Goal: Task Accomplishment & Management: Use online tool/utility

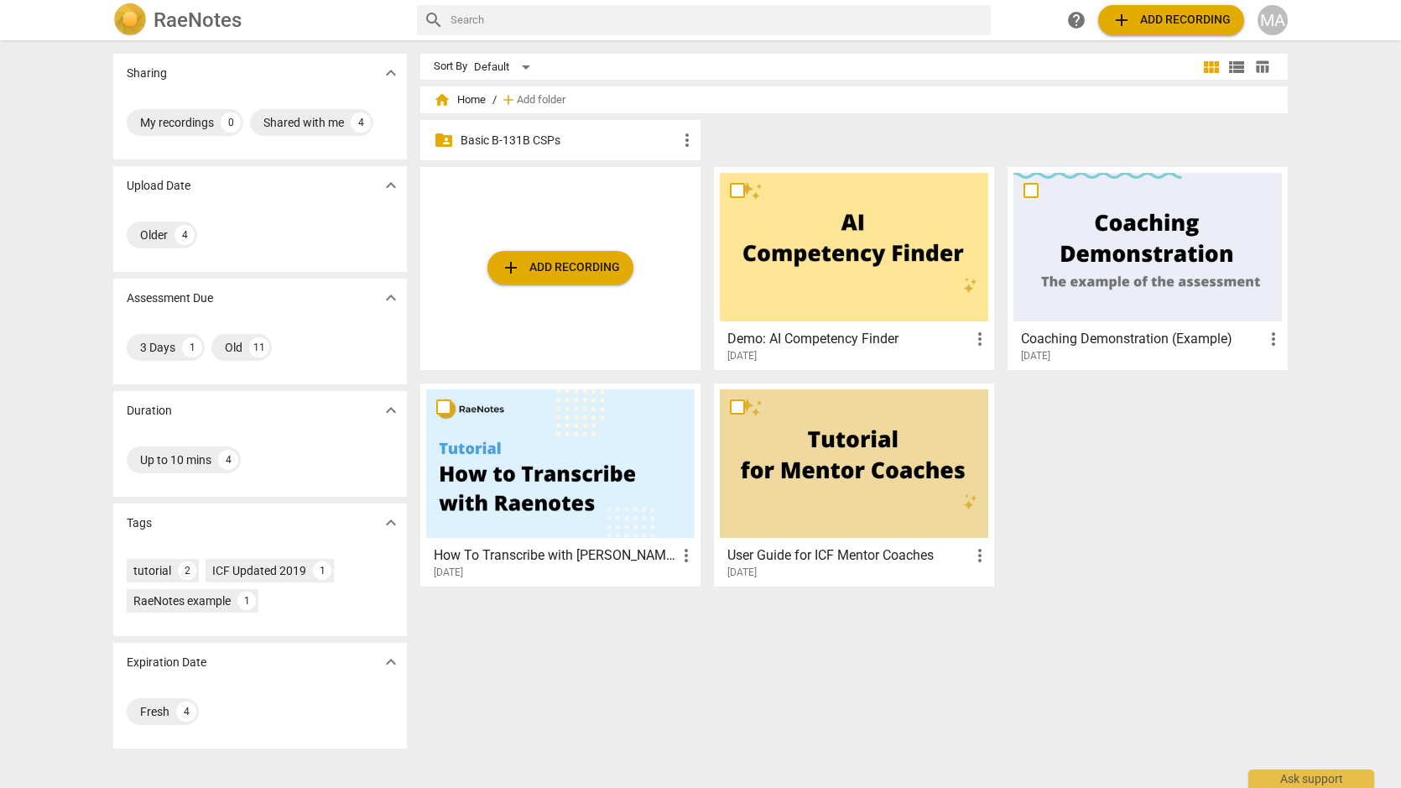
click at [532, 137] on p "Basic B-131B CSPs" at bounding box center [569, 141] width 216 height 18
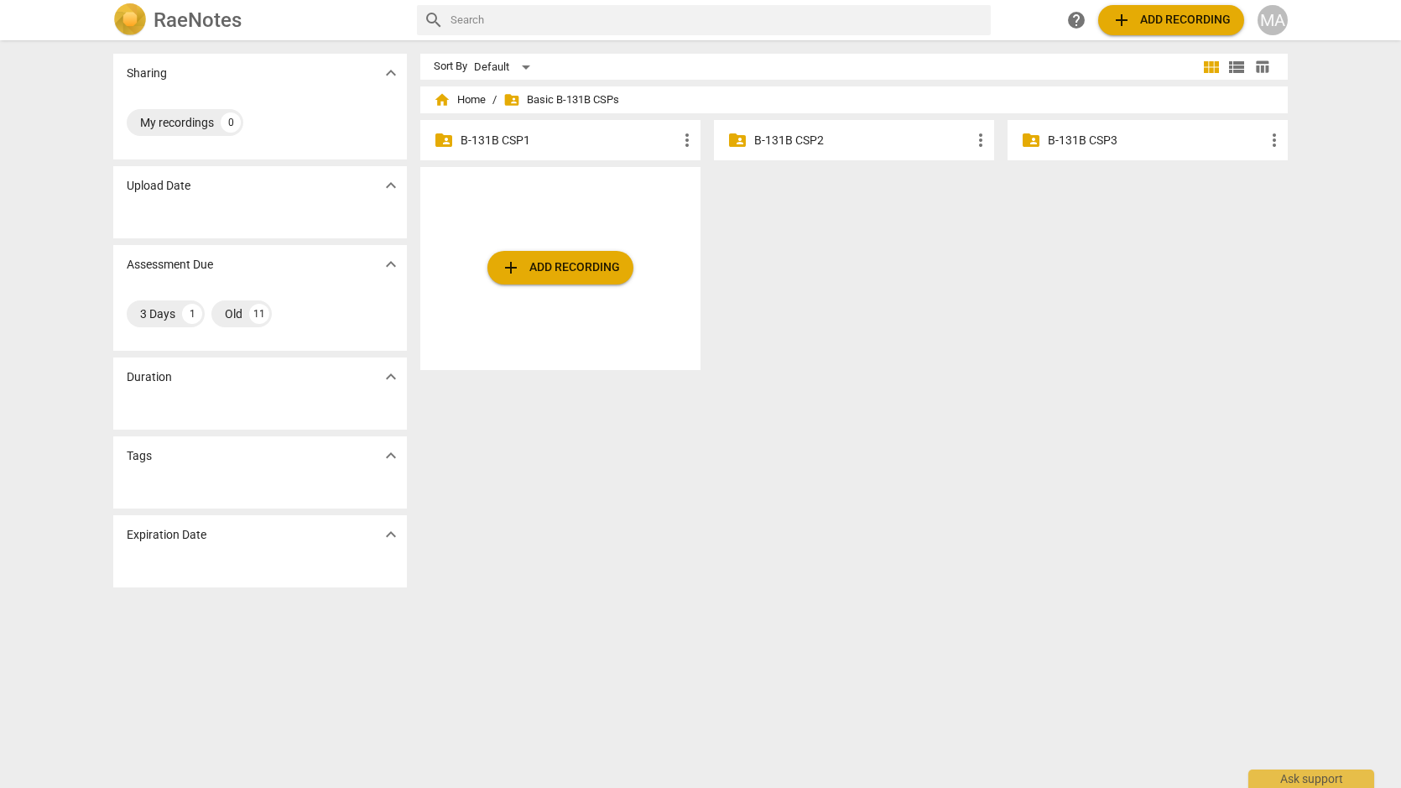
click at [510, 137] on p "B-131B CSP1" at bounding box center [569, 141] width 216 height 18
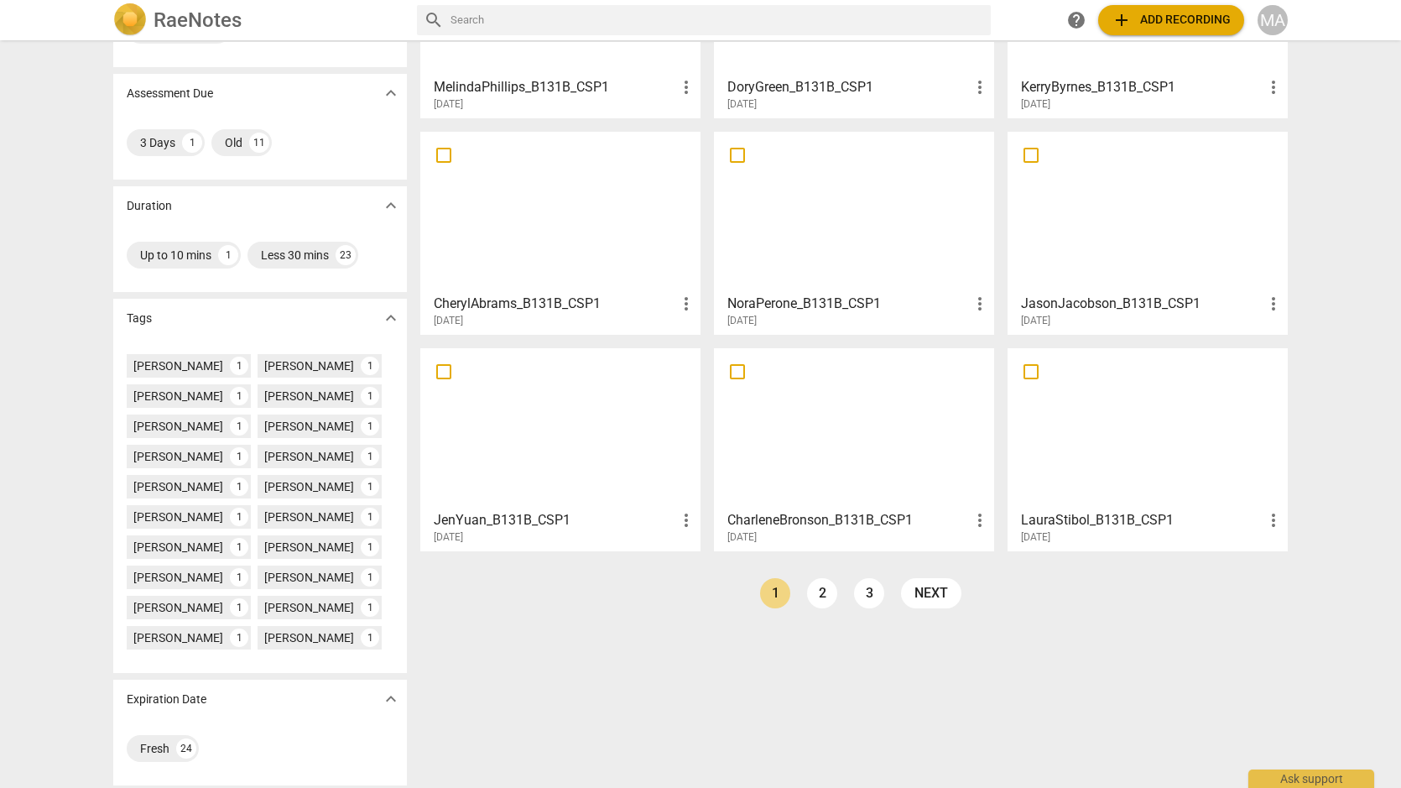
scroll to position [209, 0]
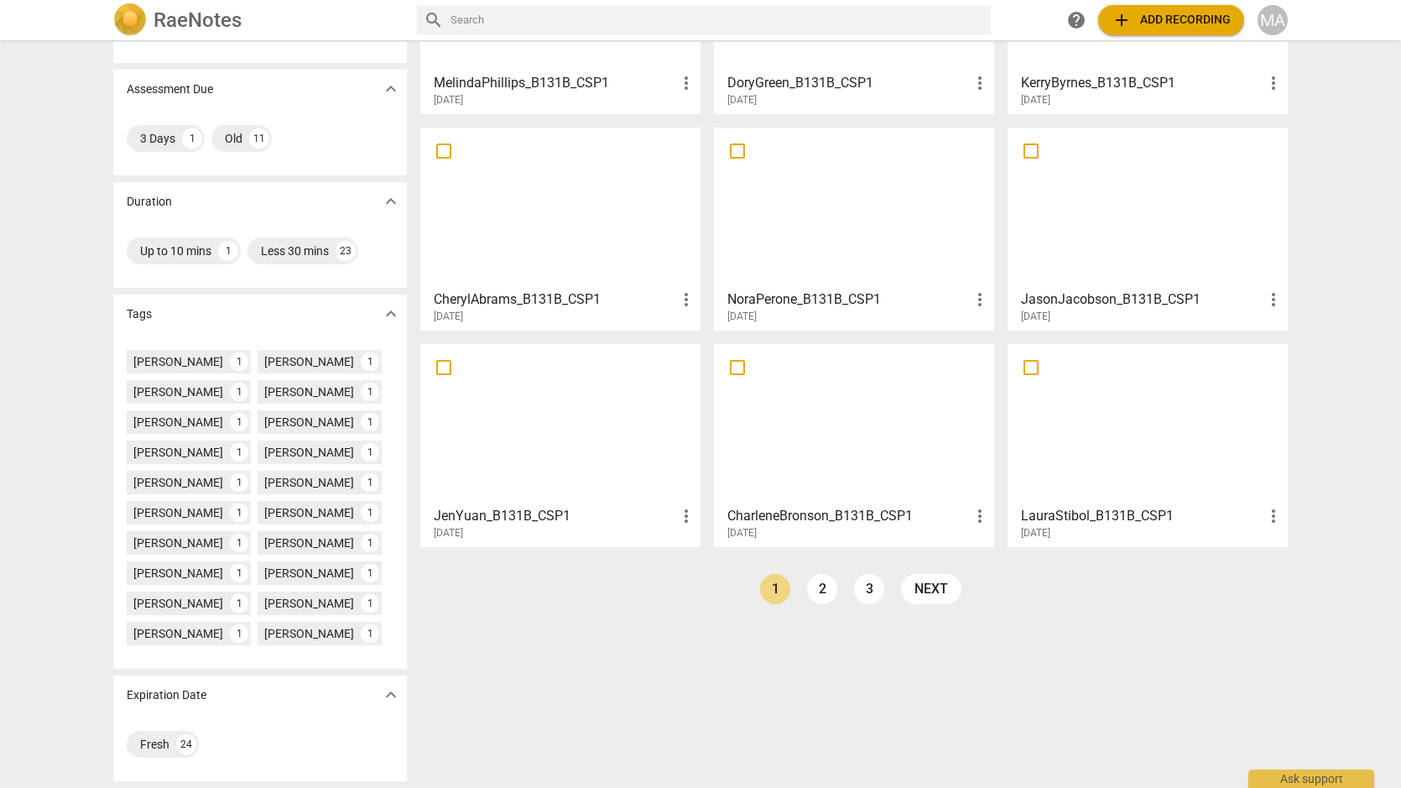
click at [823, 596] on link "2" at bounding box center [822, 589] width 30 height 30
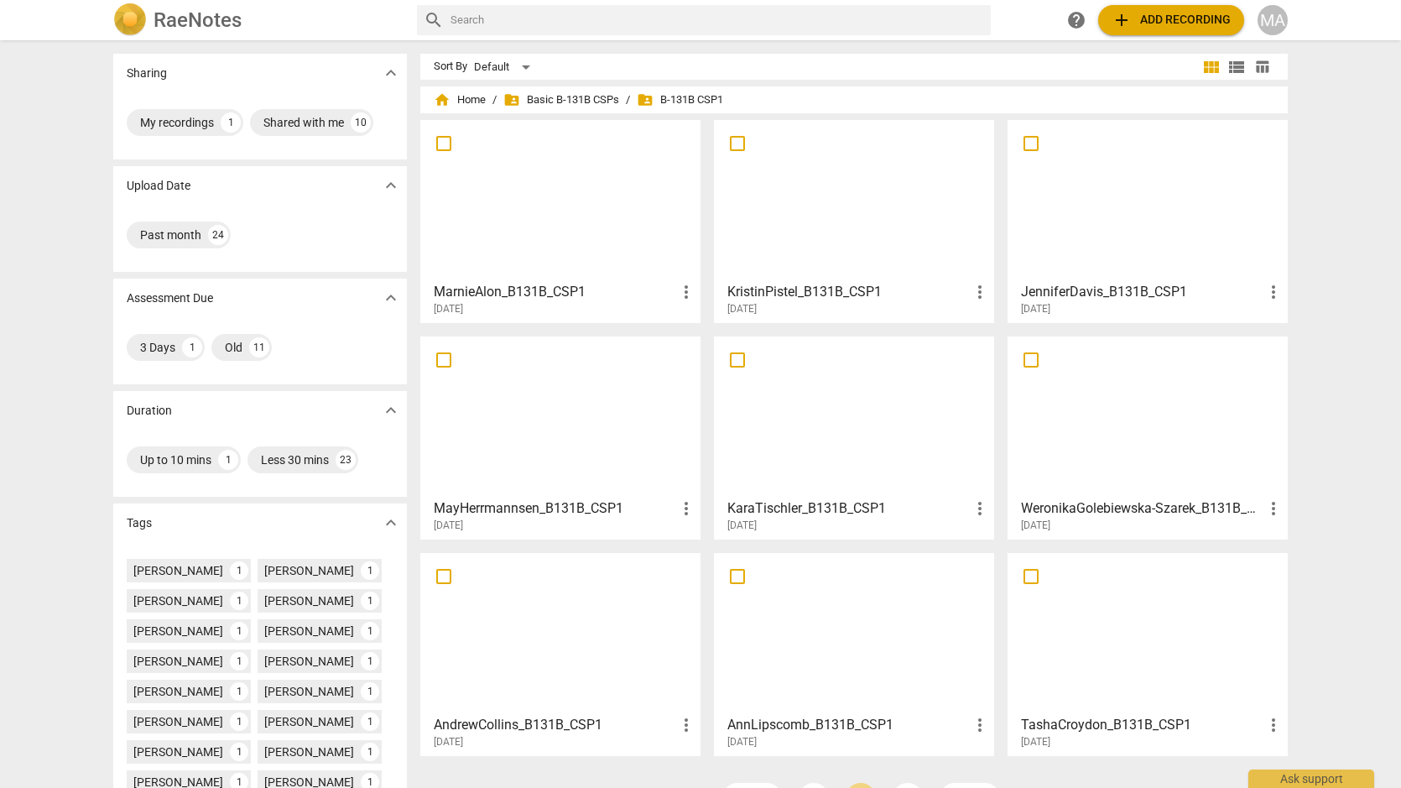
click at [605, 250] on div at bounding box center [560, 200] width 268 height 148
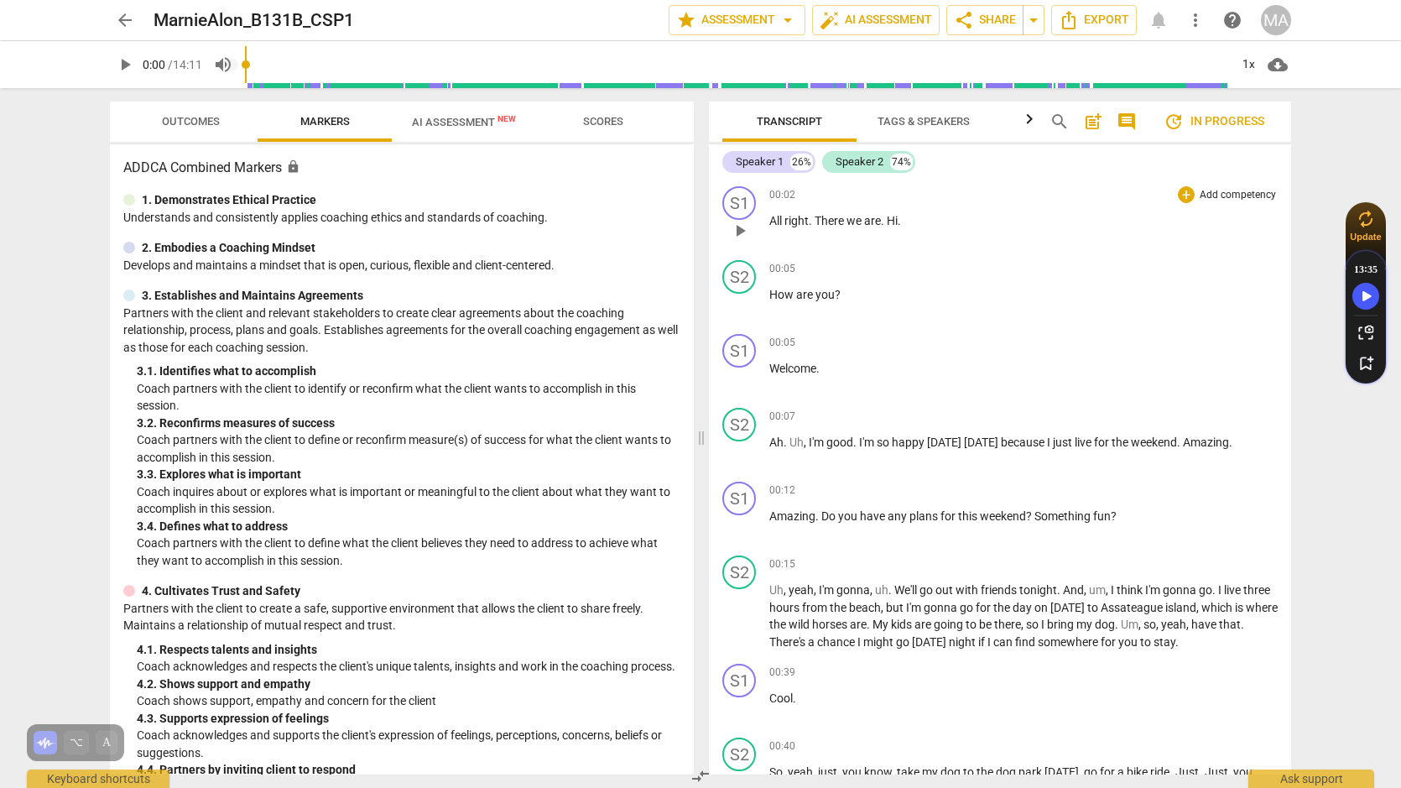
scroll to position [45, 0]
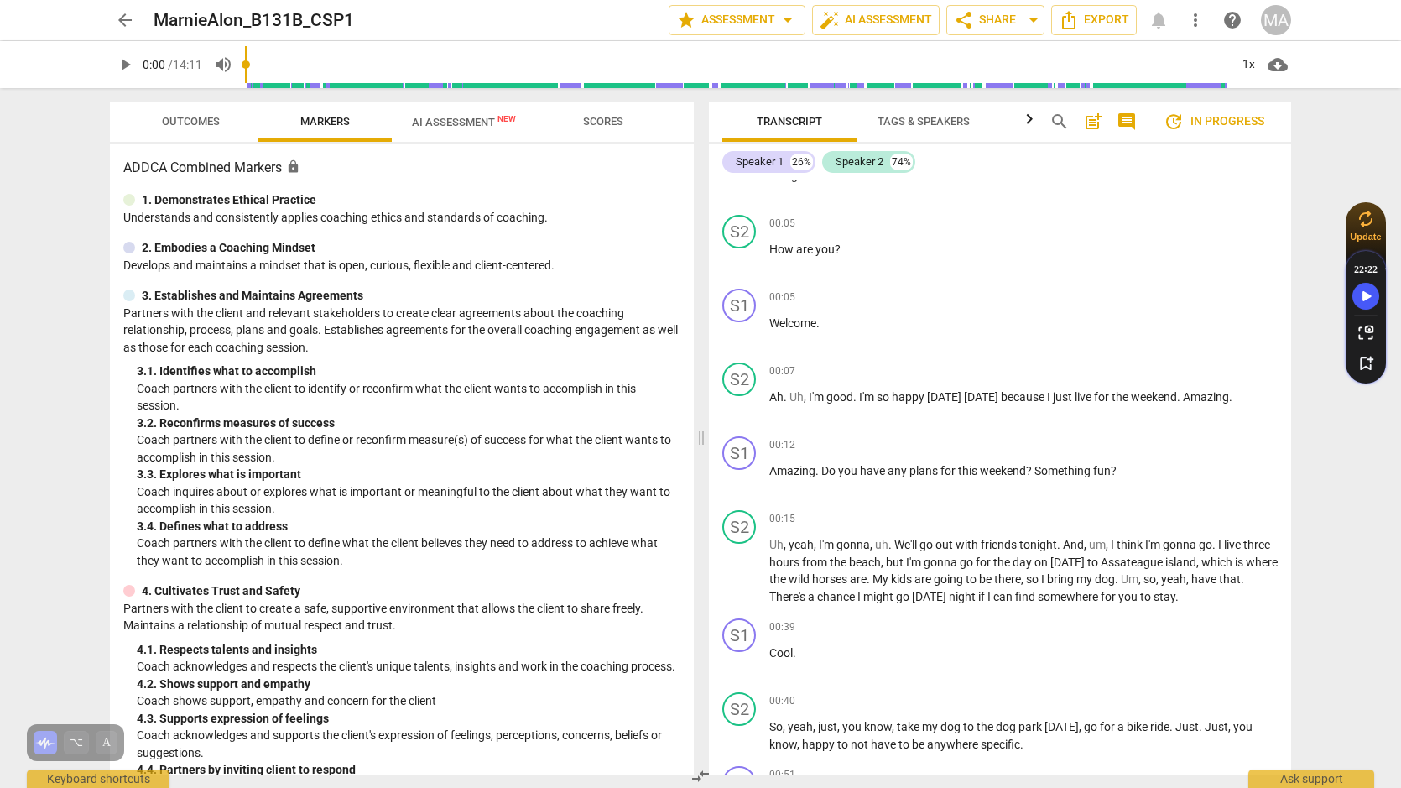
click at [1202, 120] on span "update In progress" at bounding box center [1213, 122] width 101 height 20
click at [1123, 123] on span "comment" at bounding box center [1126, 122] width 20 height 20
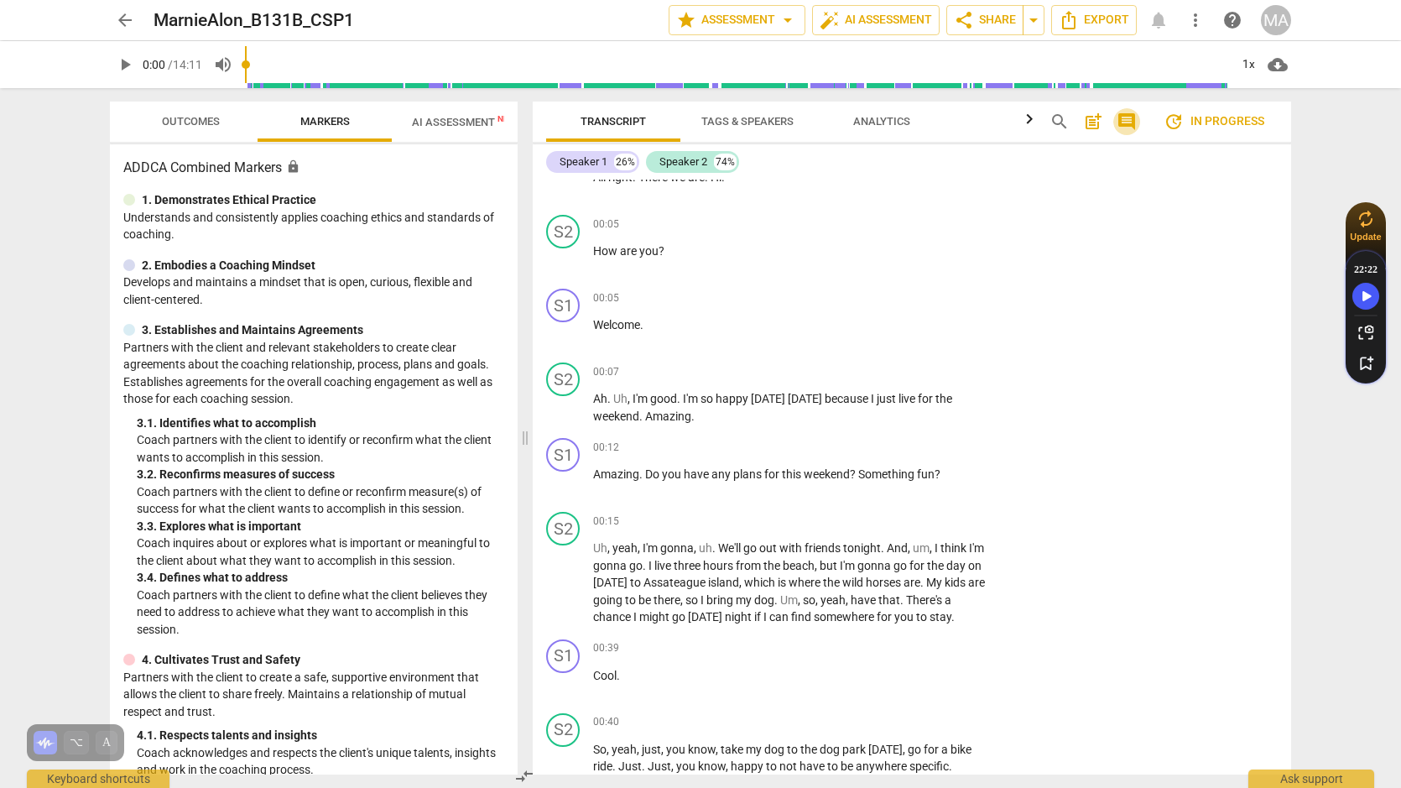
click at [1123, 124] on span "comment" at bounding box center [1126, 122] width 20 height 20
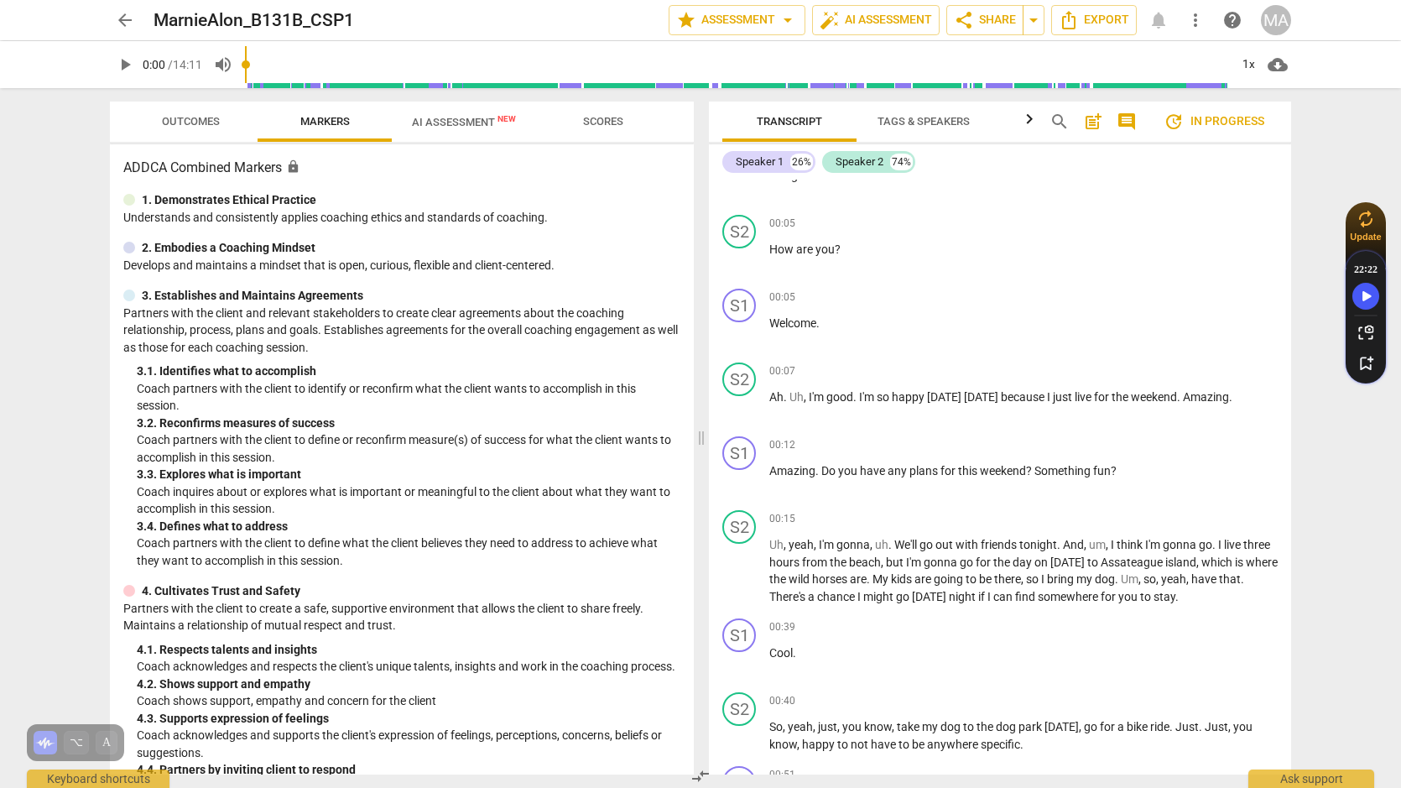
click at [181, 122] on span "Outcomes" at bounding box center [191, 121] width 58 height 13
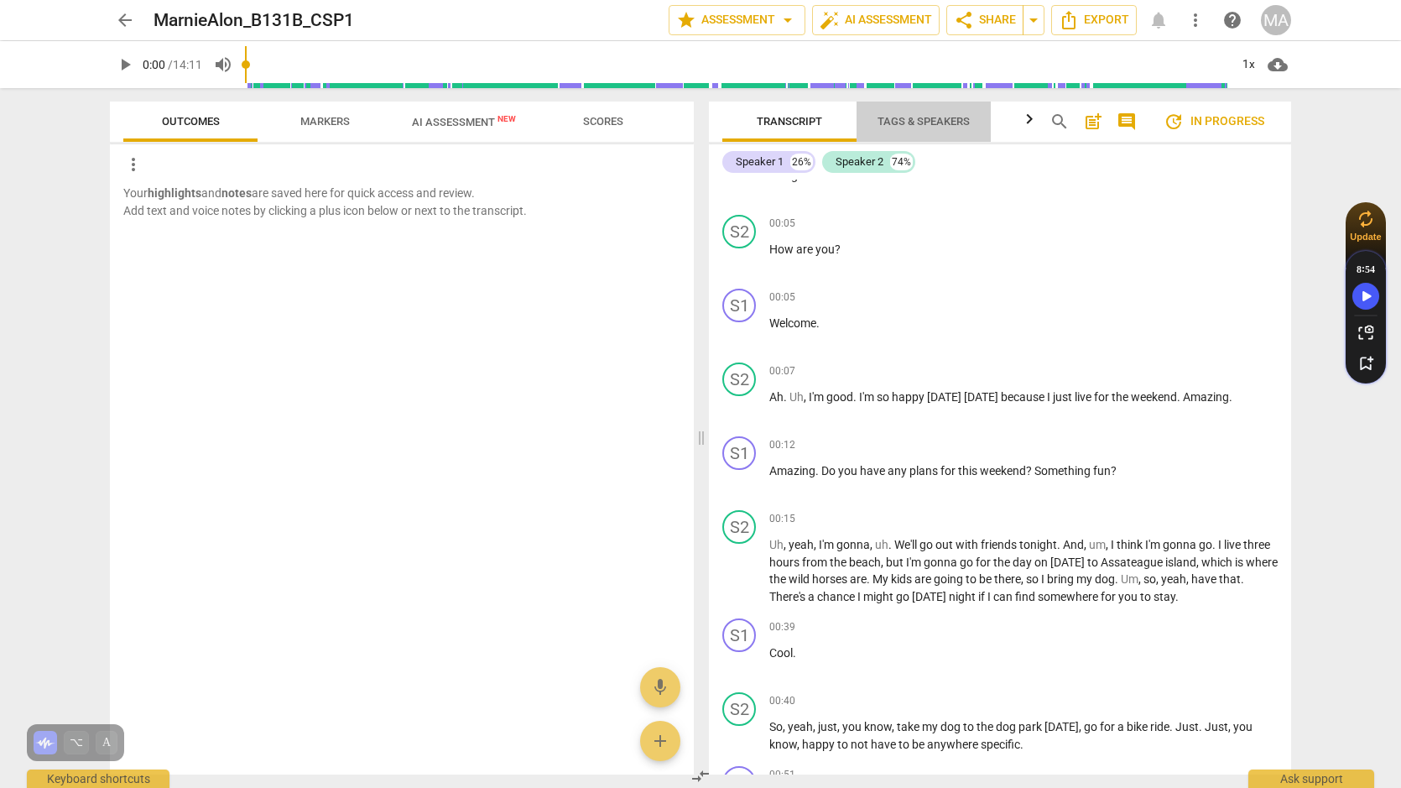
click at [936, 124] on span "Tags & Speakers" at bounding box center [923, 121] width 92 height 13
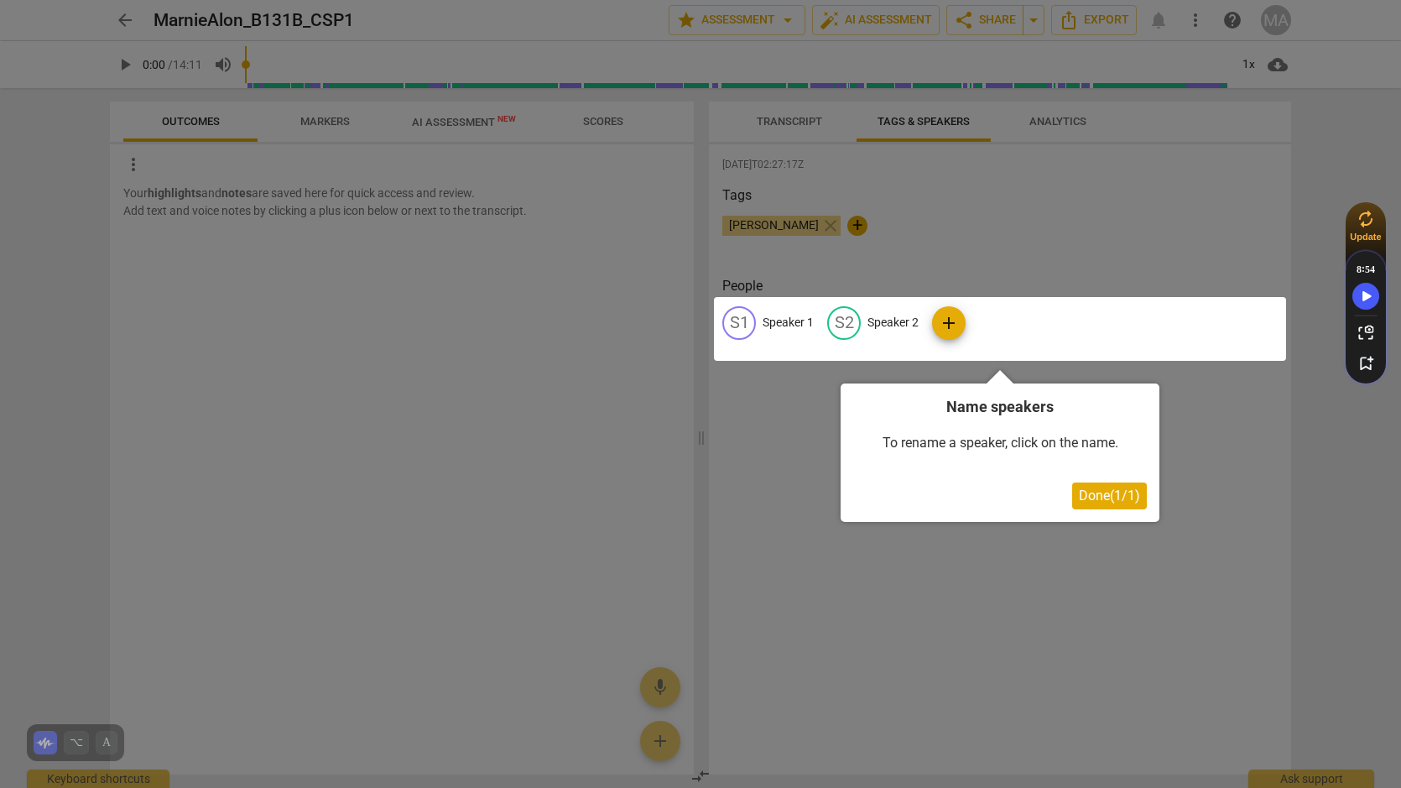
click at [969, 227] on div at bounding box center [700, 394] width 1401 height 788
click at [1001, 589] on div at bounding box center [700, 394] width 1401 height 788
click at [1097, 506] on button "Done ( 1 / 1 )" at bounding box center [1109, 495] width 75 height 27
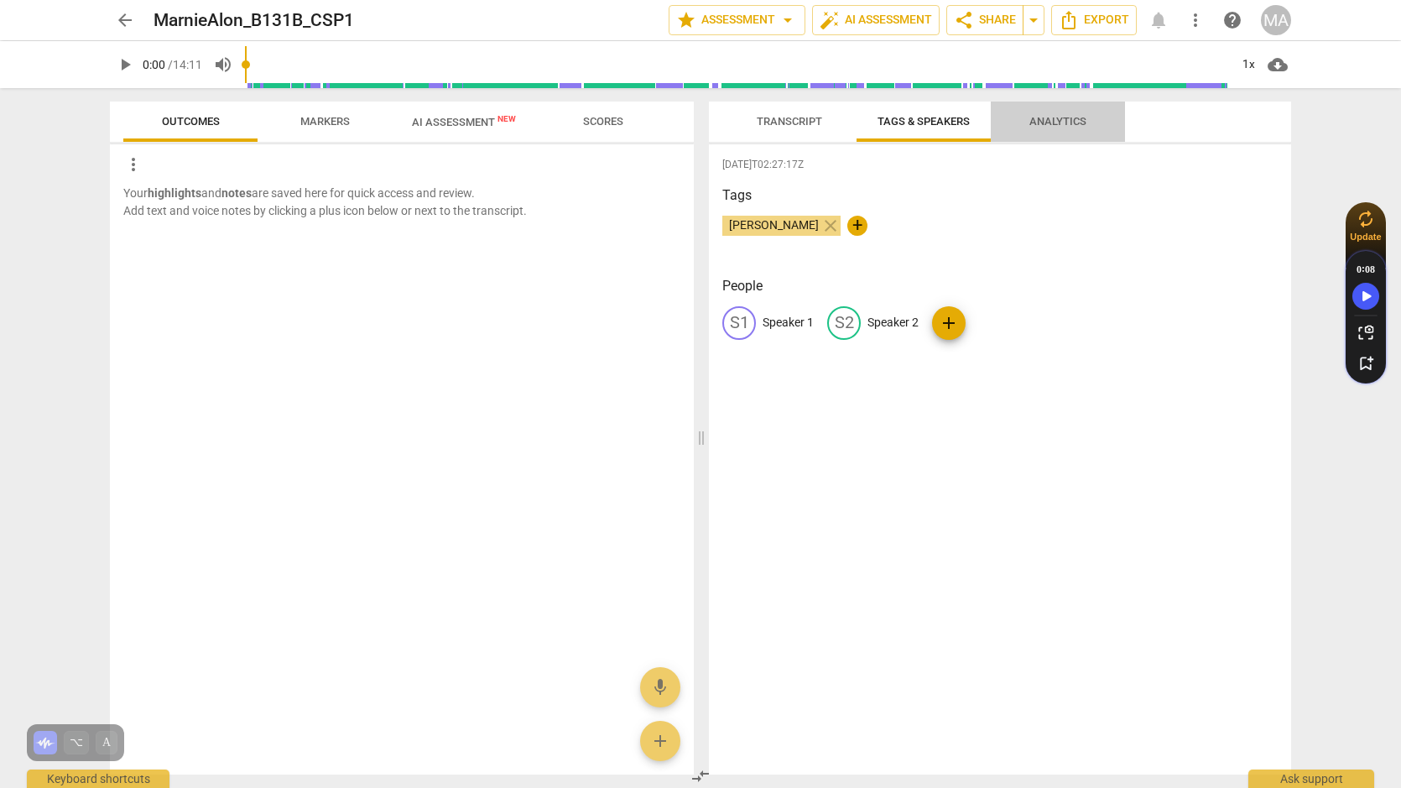
click at [1059, 128] on span "Analytics" at bounding box center [1057, 122] width 97 height 23
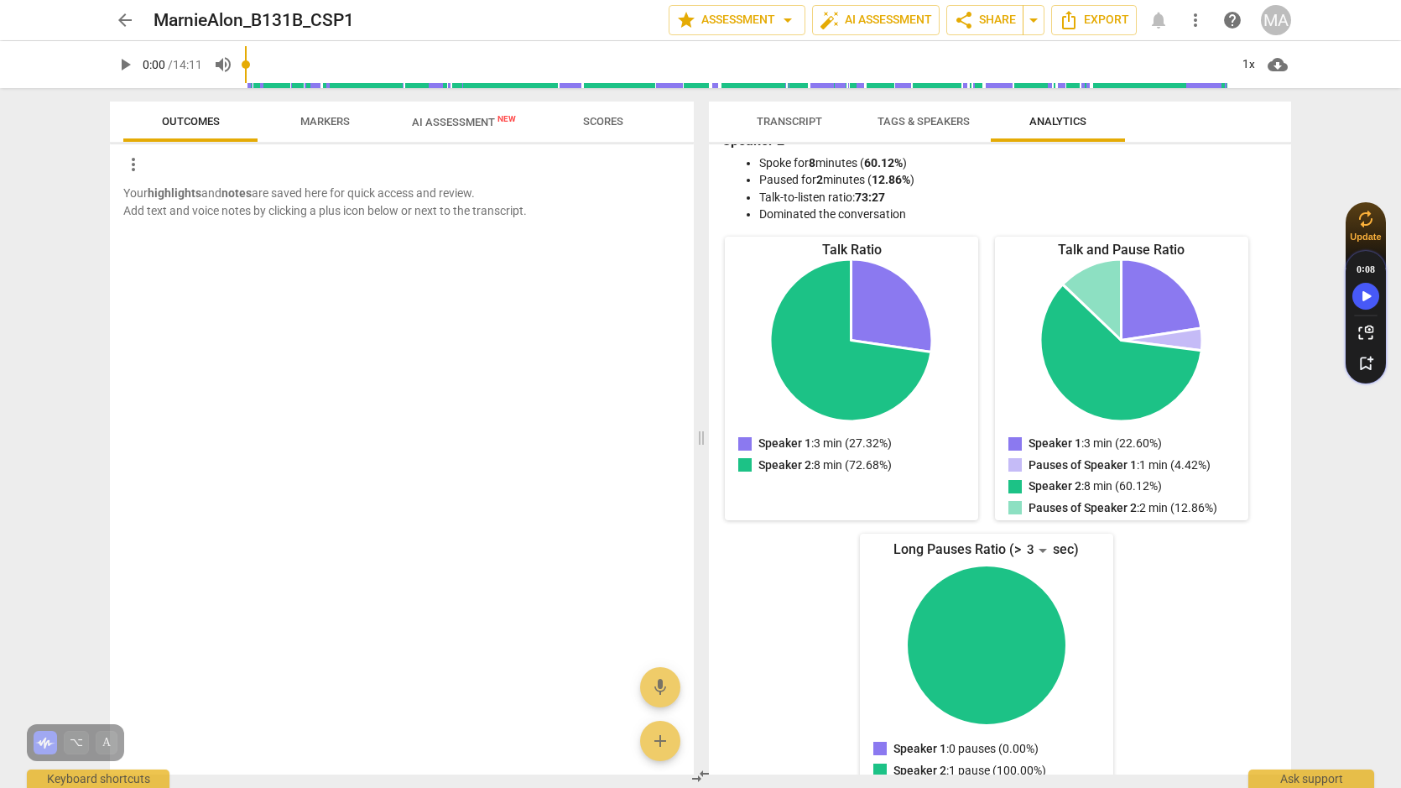
scroll to position [0, 0]
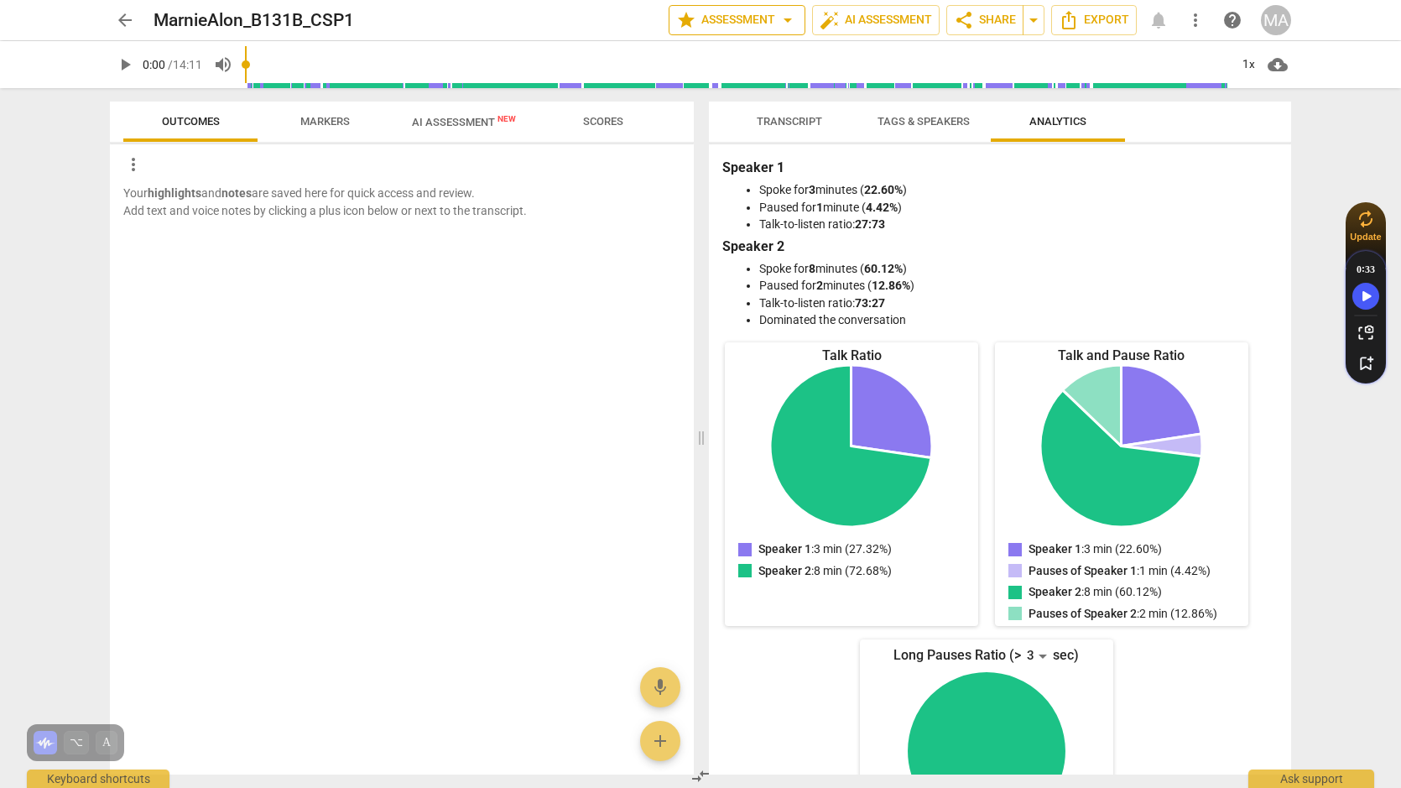
click at [669, 23] on button "star Assessment arrow_drop_down" at bounding box center [737, 20] width 137 height 30
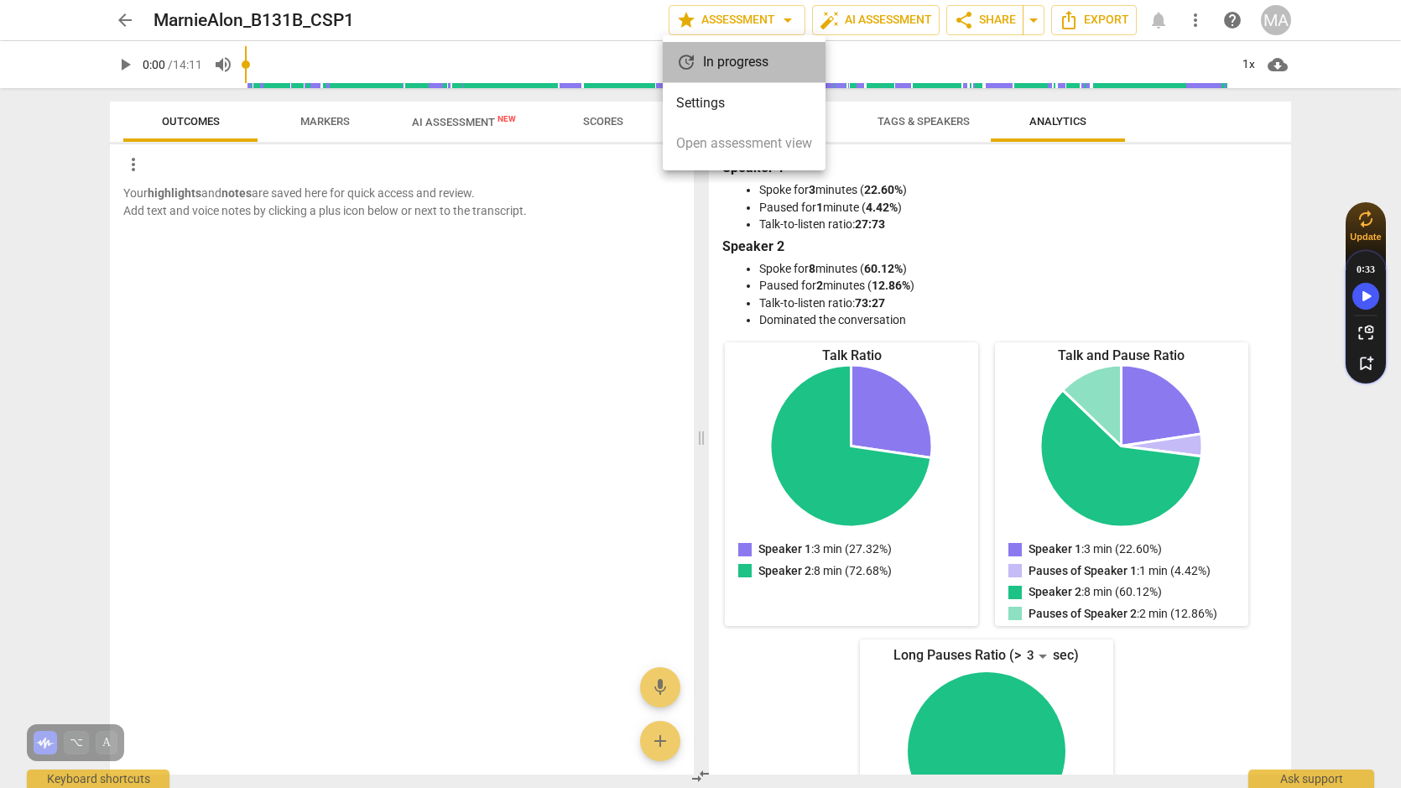
click at [732, 60] on div "update In progress" at bounding box center [744, 62] width 163 height 40
click at [199, 23] on div at bounding box center [700, 394] width 1401 height 788
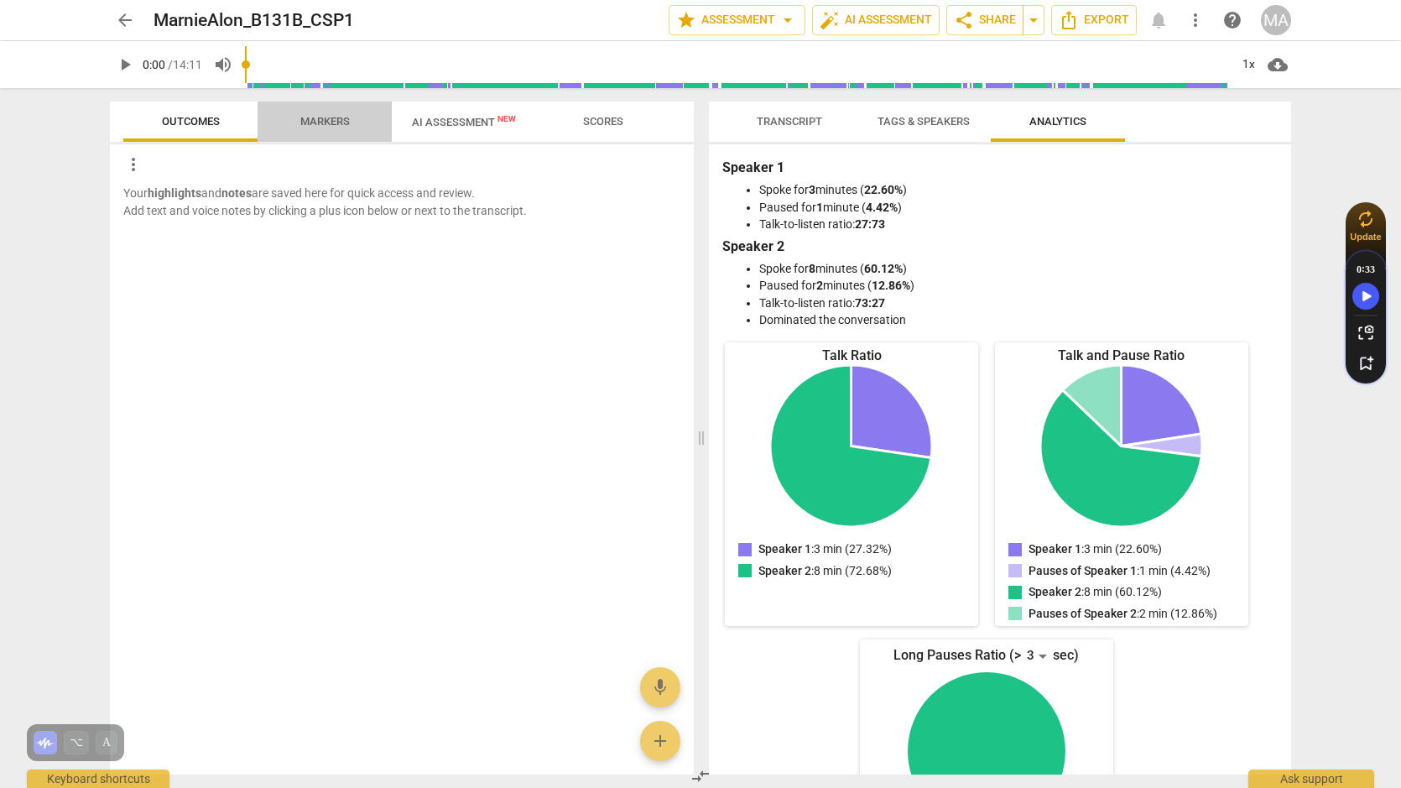
click at [315, 121] on span "Markers" at bounding box center [324, 121] width 49 height 13
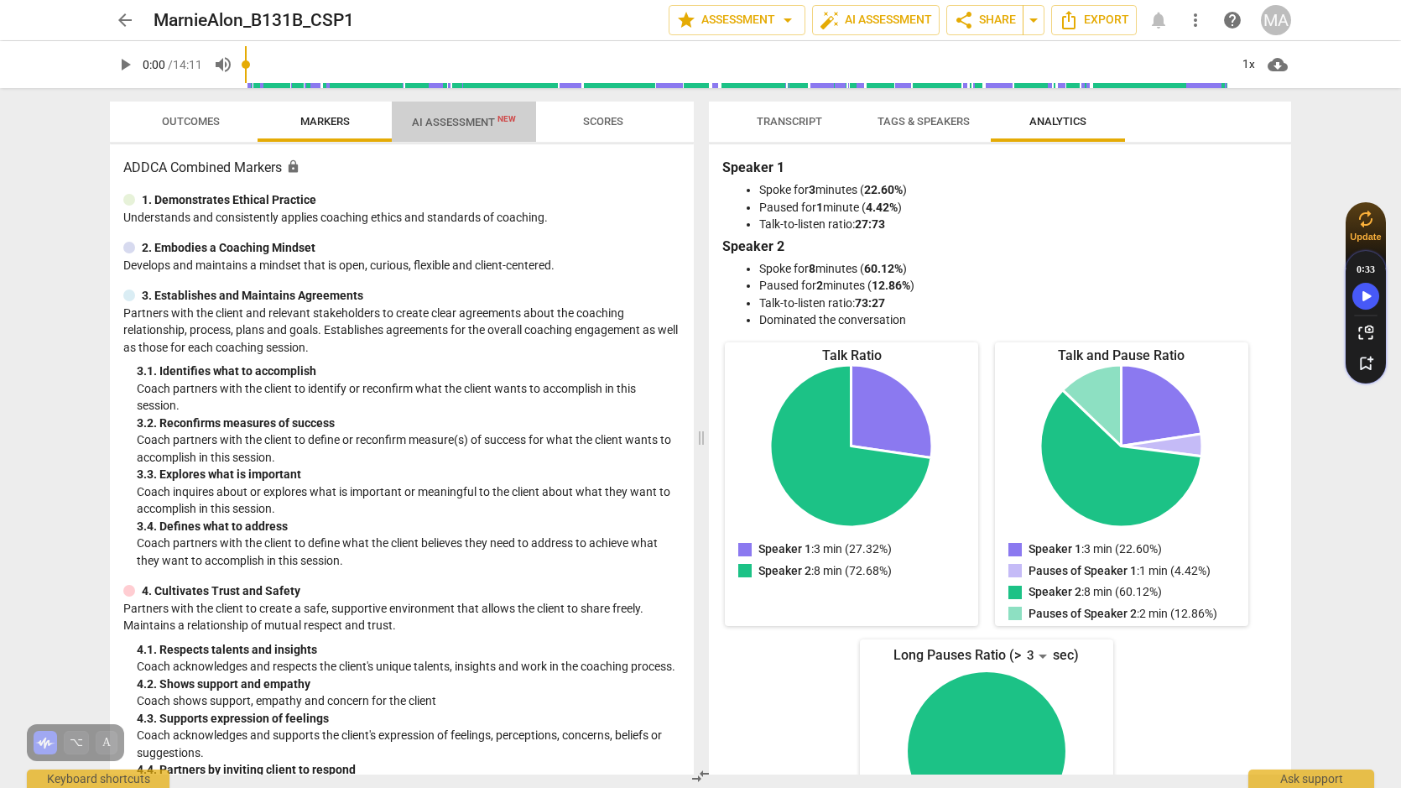
click at [440, 130] on span "AI Assessment New" at bounding box center [464, 121] width 144 height 25
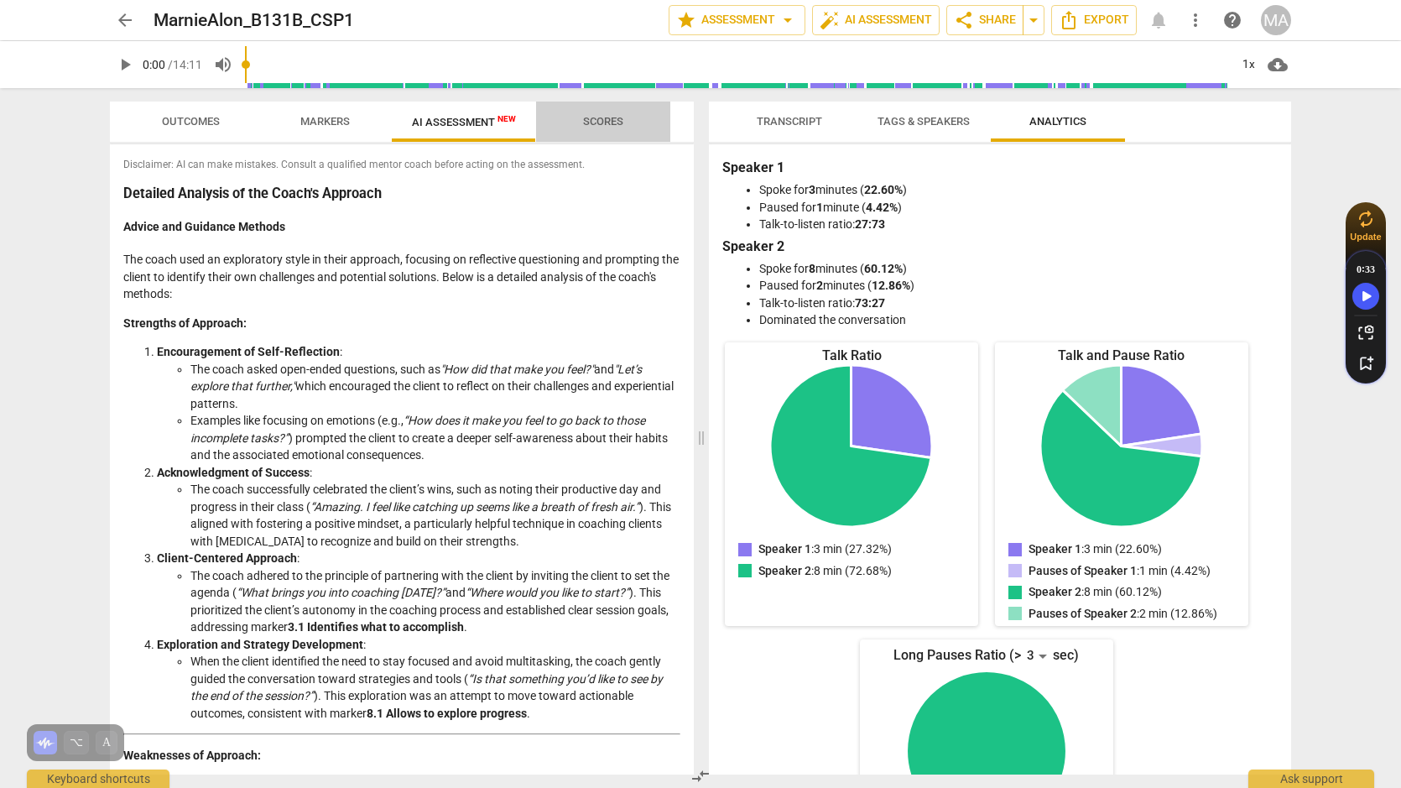
click at [611, 124] on span "Scores" at bounding box center [603, 121] width 40 height 13
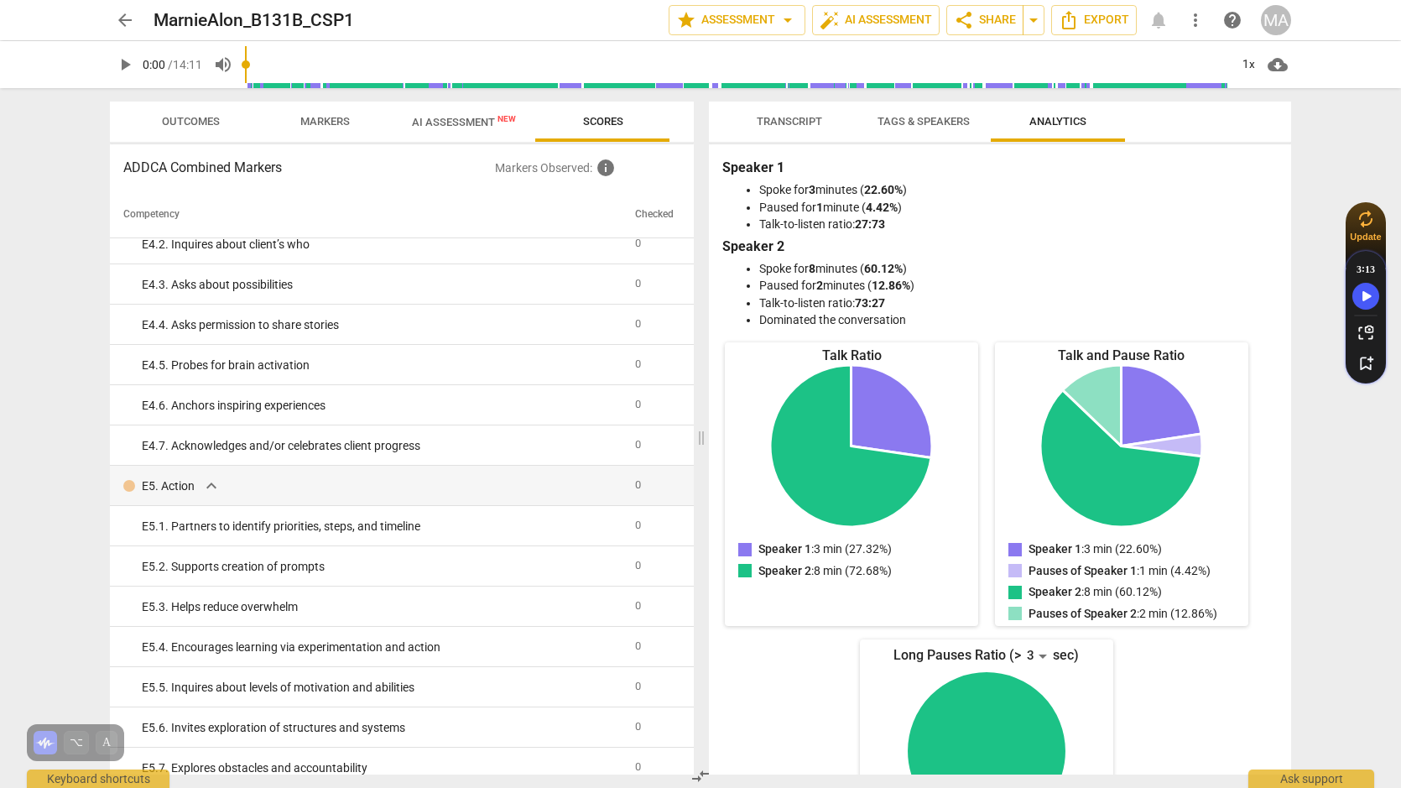
scroll to position [3217, 0]
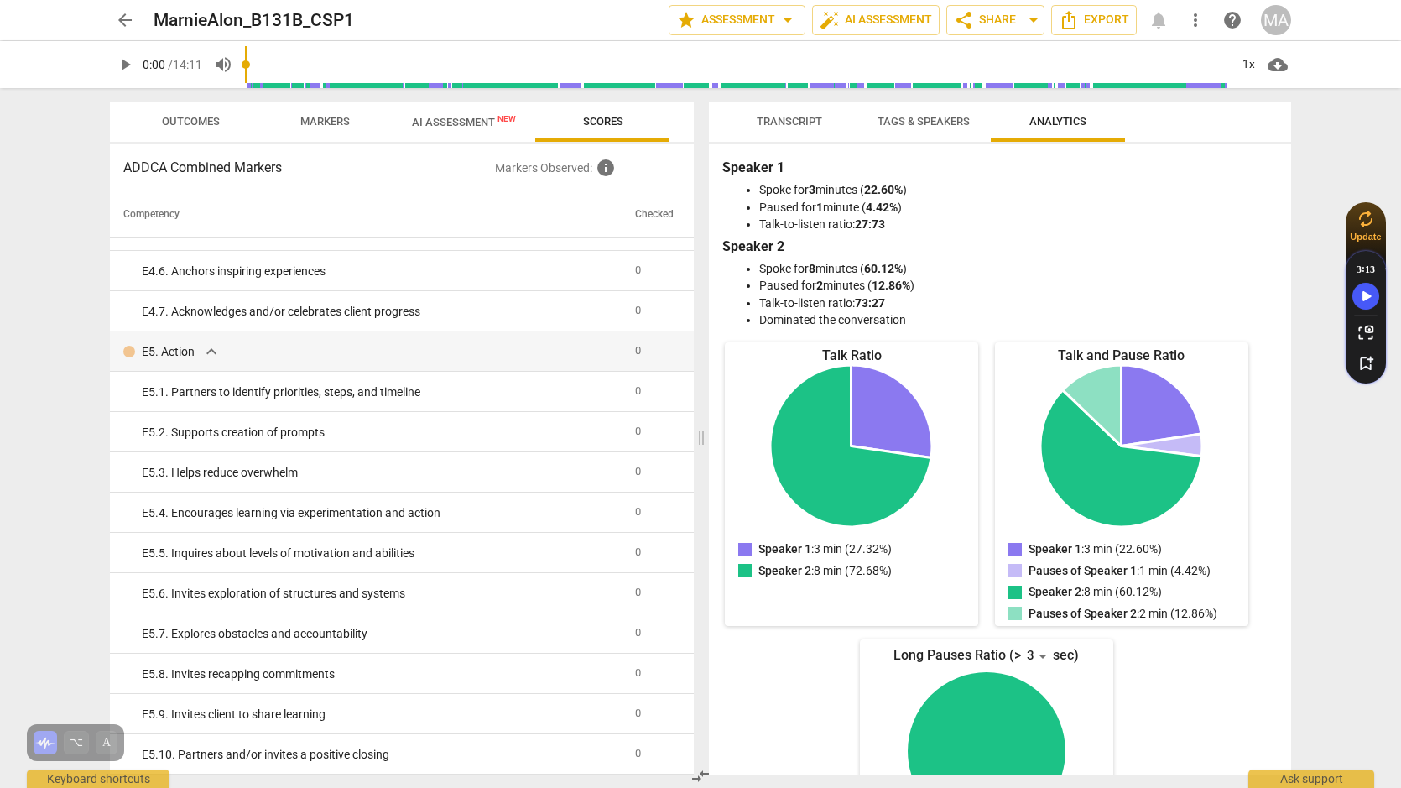
click at [1267, 28] on div "MA" at bounding box center [1276, 20] width 30 height 30
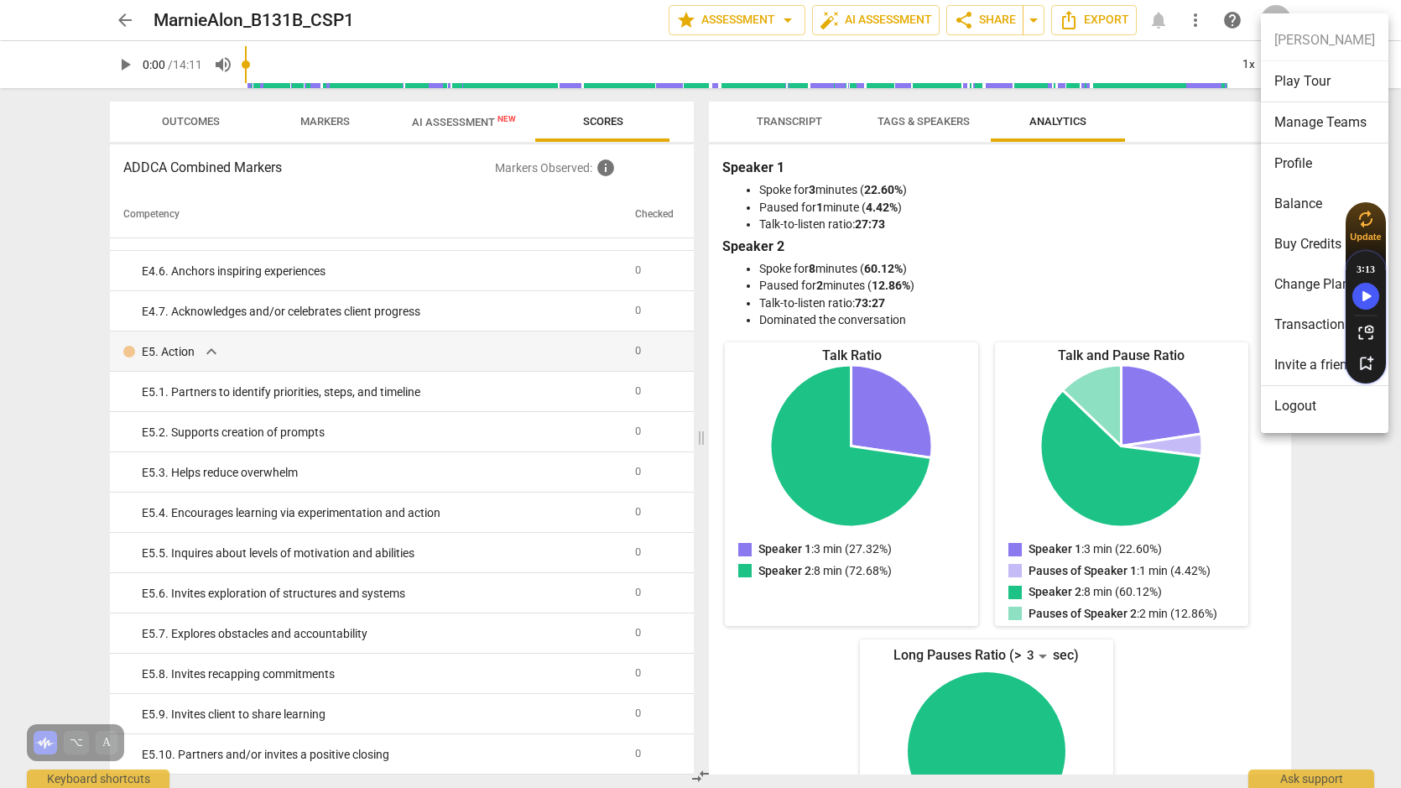
click at [1225, 19] on div at bounding box center [700, 394] width 1401 height 788
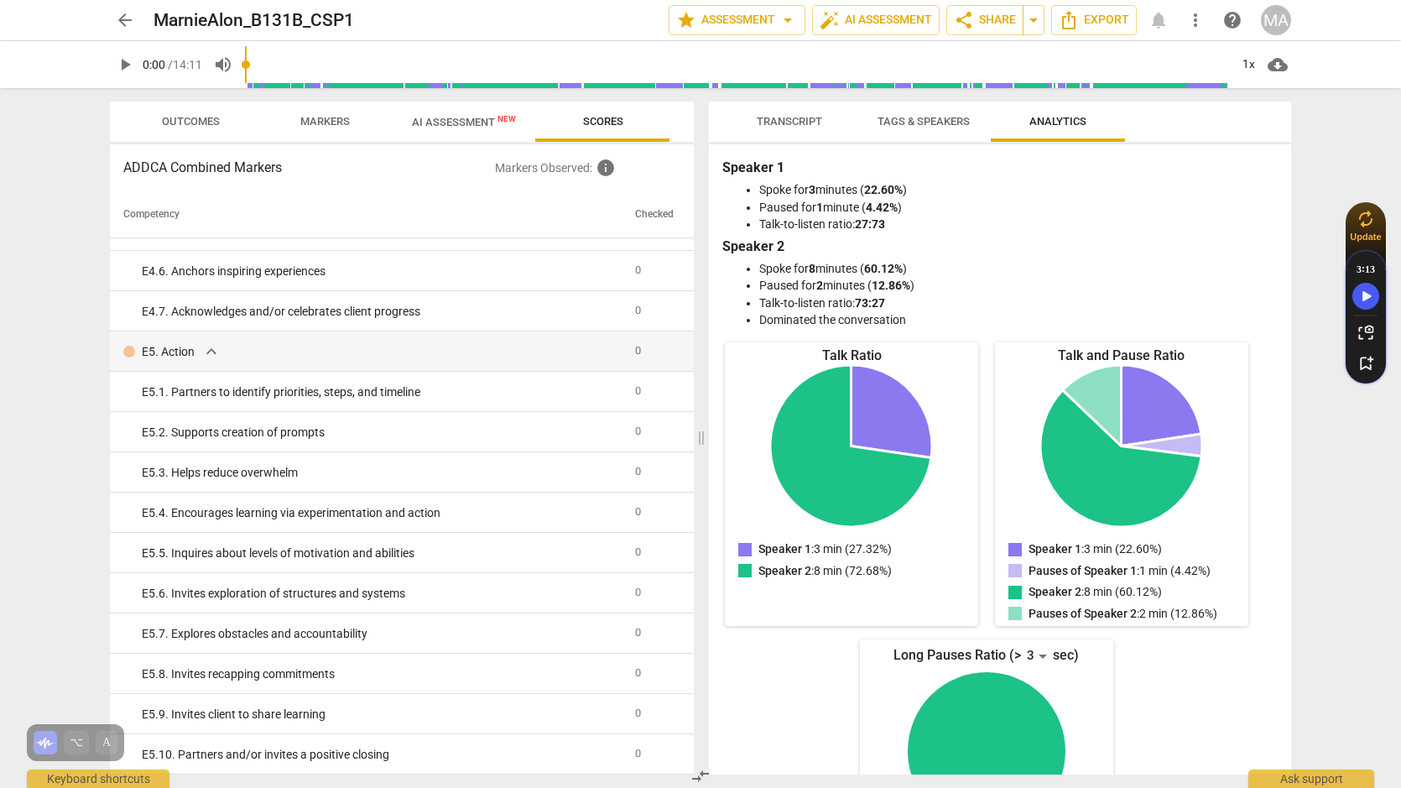
click at [1225, 19] on span "help" at bounding box center [1232, 20] width 20 height 20
click at [1200, 29] on span "more_vert" at bounding box center [1195, 20] width 20 height 20
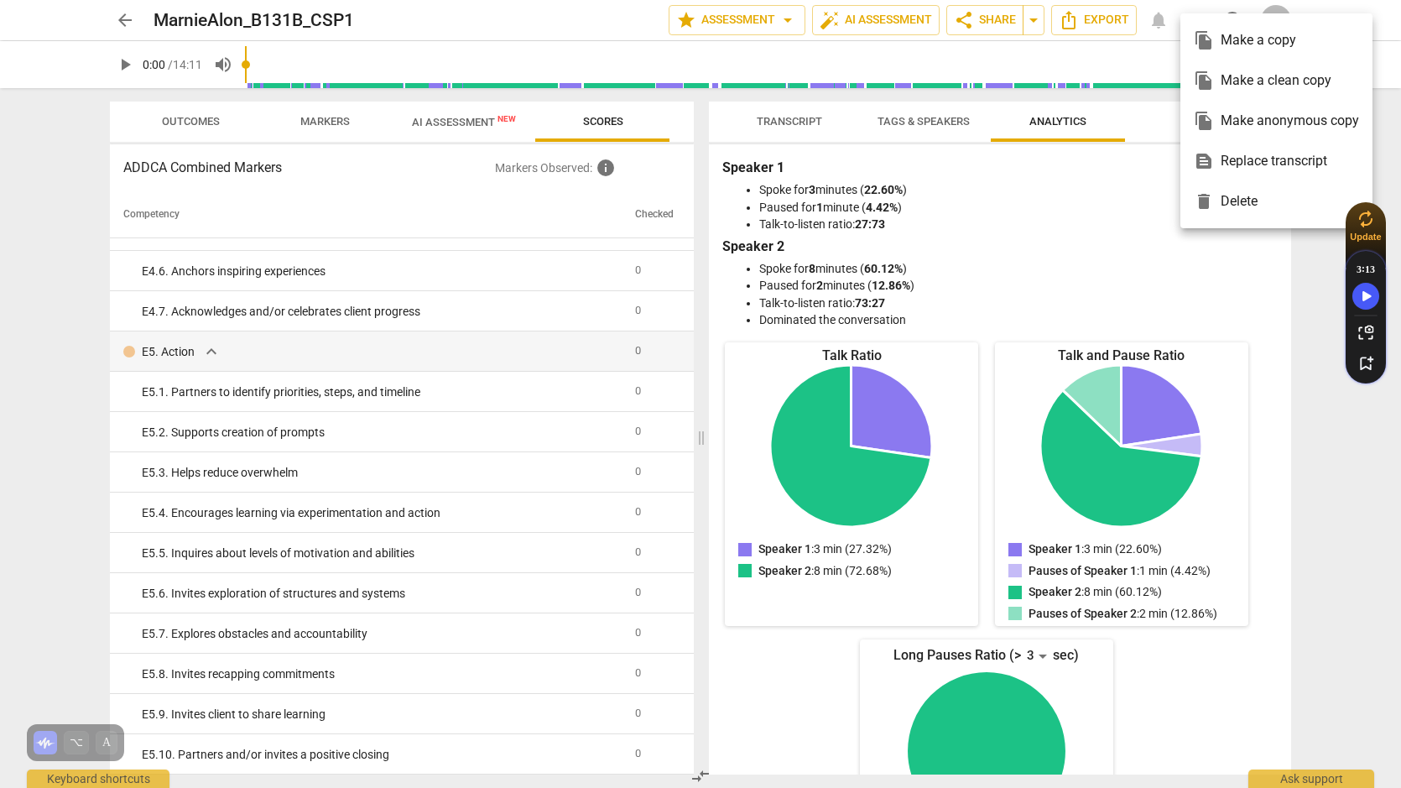
click at [1107, 213] on div at bounding box center [700, 394] width 1401 height 788
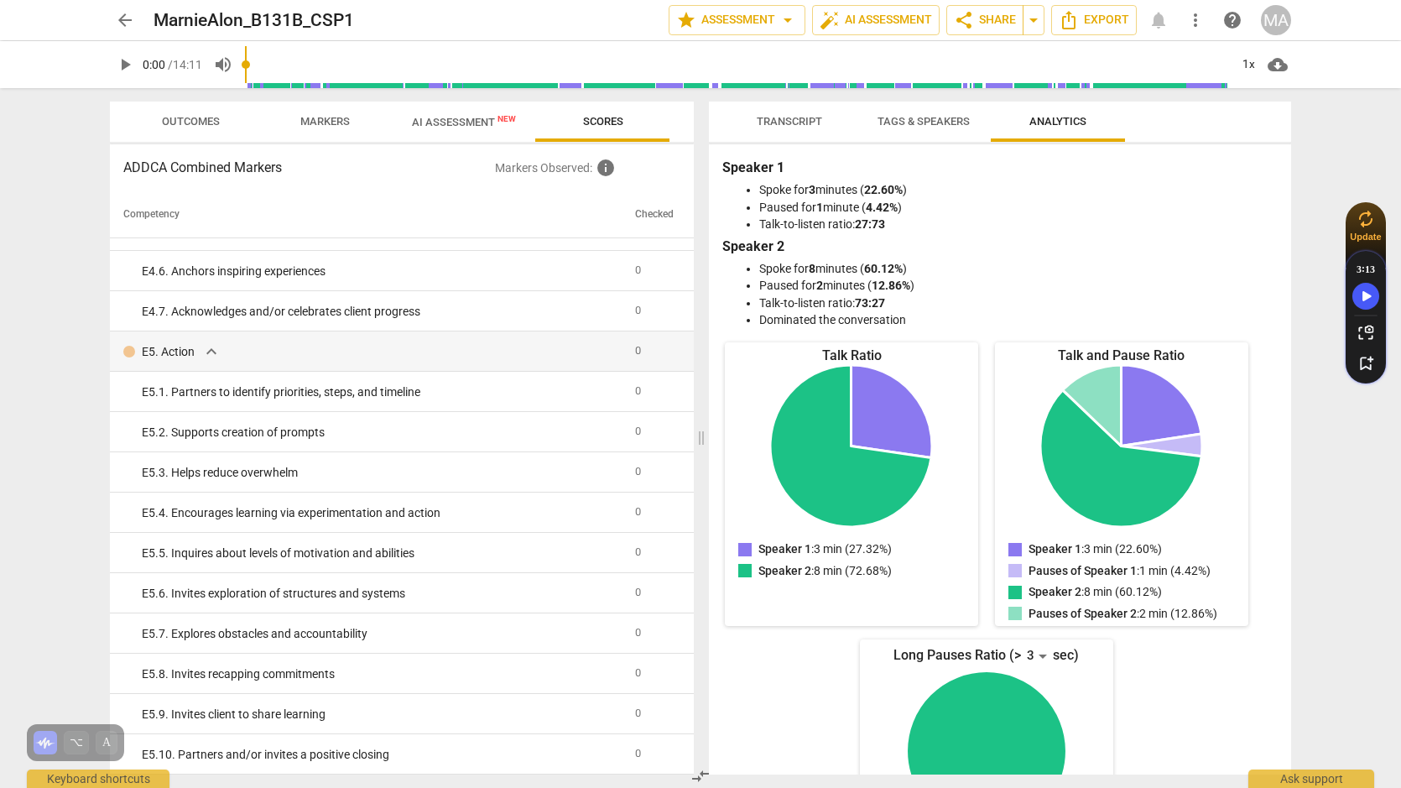
click at [948, 129] on span "Tags & Speakers" at bounding box center [923, 122] width 133 height 23
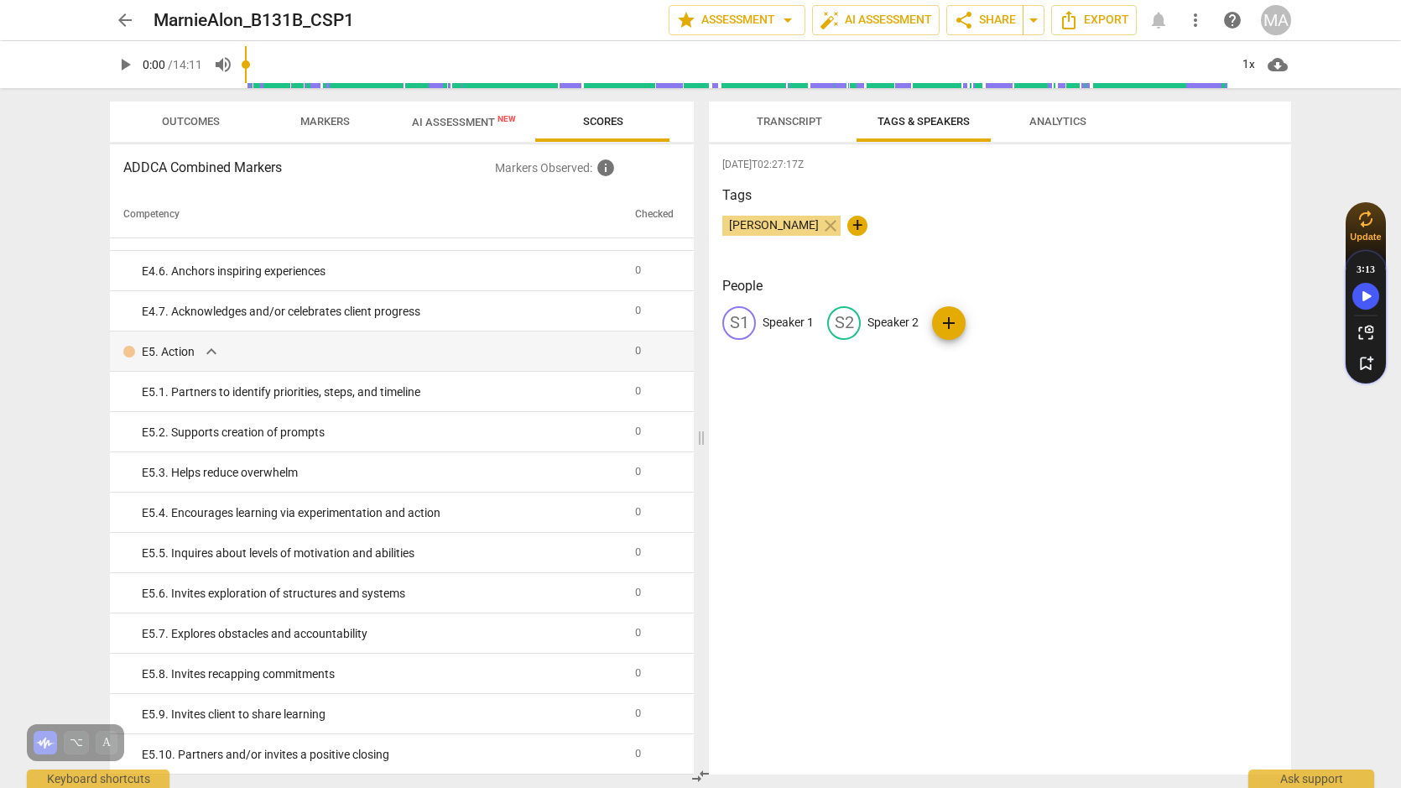
click at [829, 118] on span "Transcript" at bounding box center [789, 122] width 106 height 23
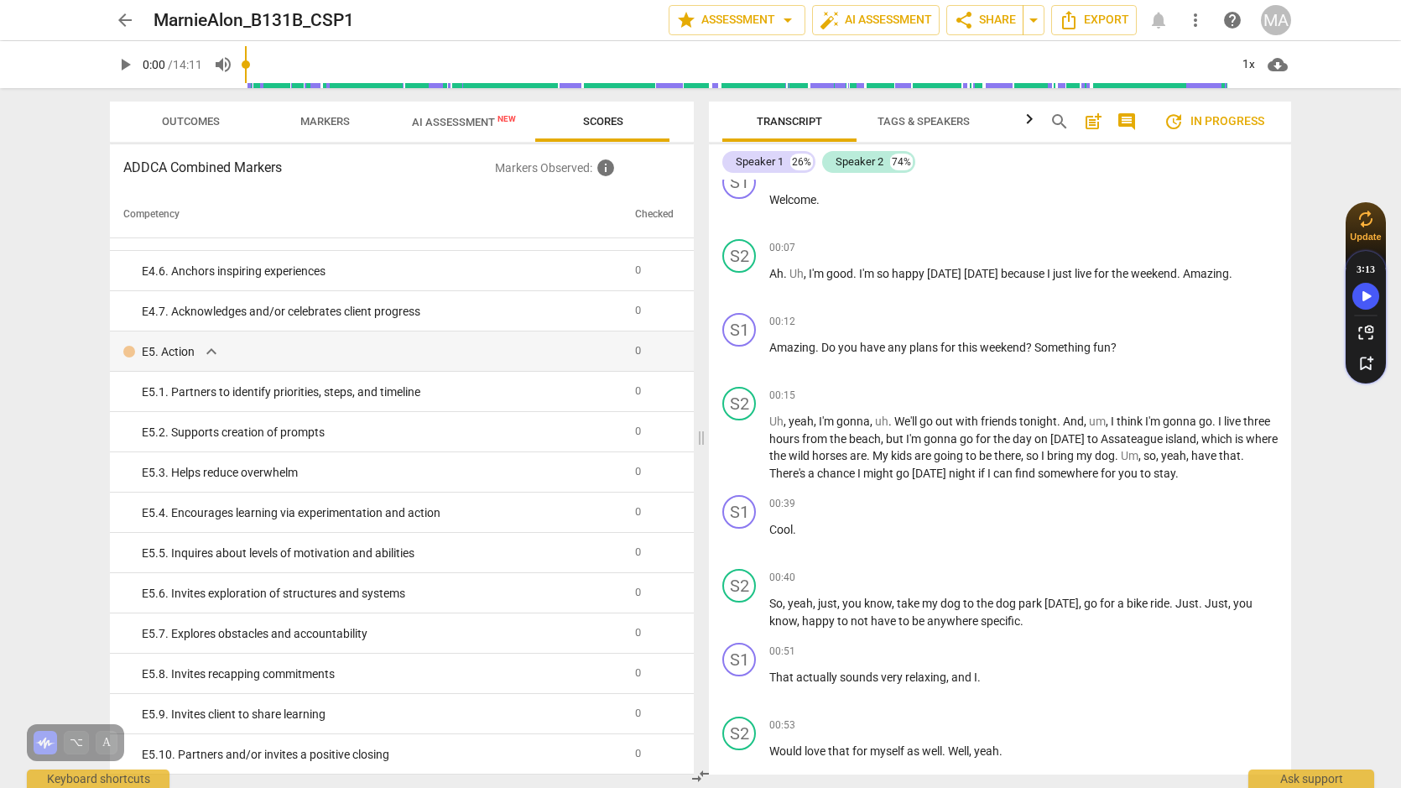
scroll to position [0, 0]
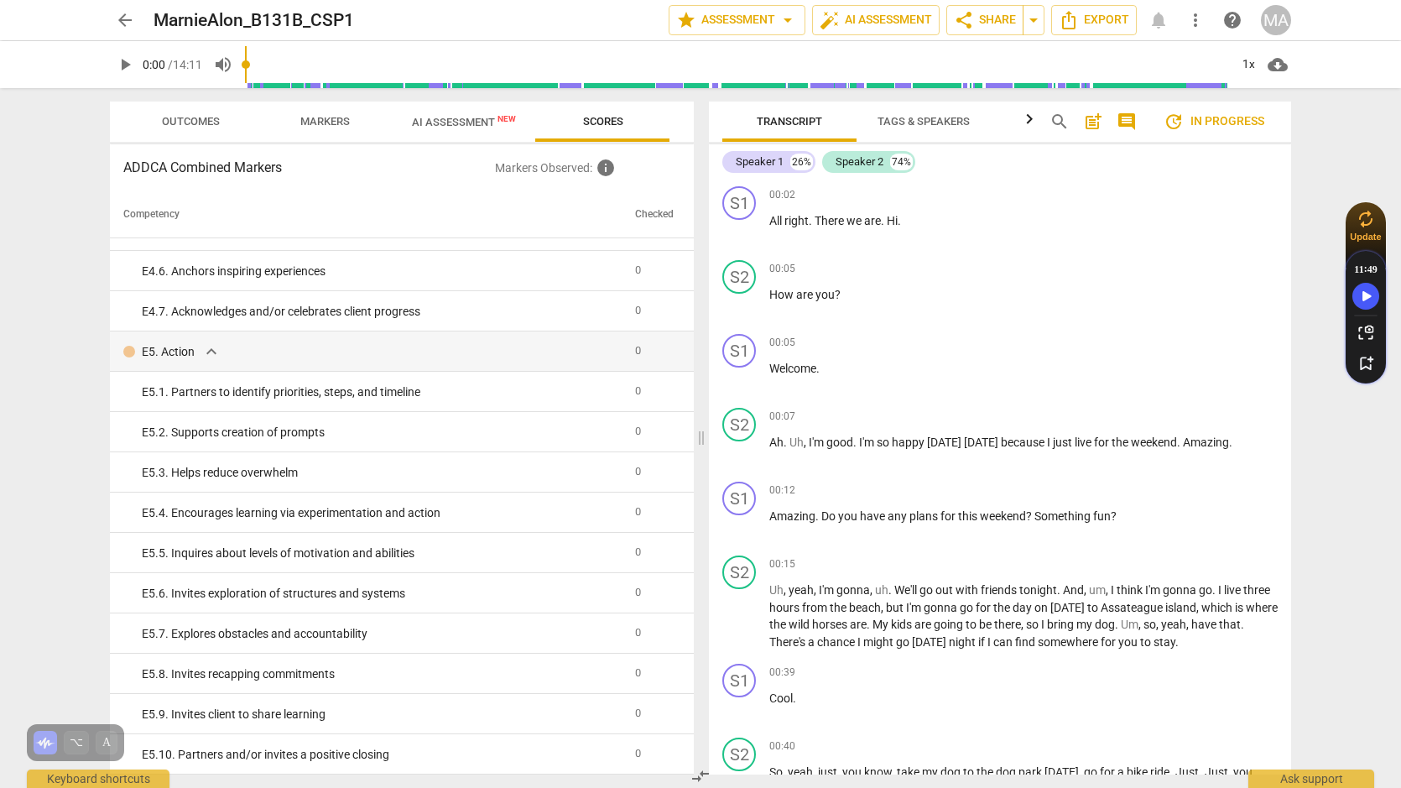
click at [448, 119] on span "AI Assessment New" at bounding box center [464, 122] width 104 height 13
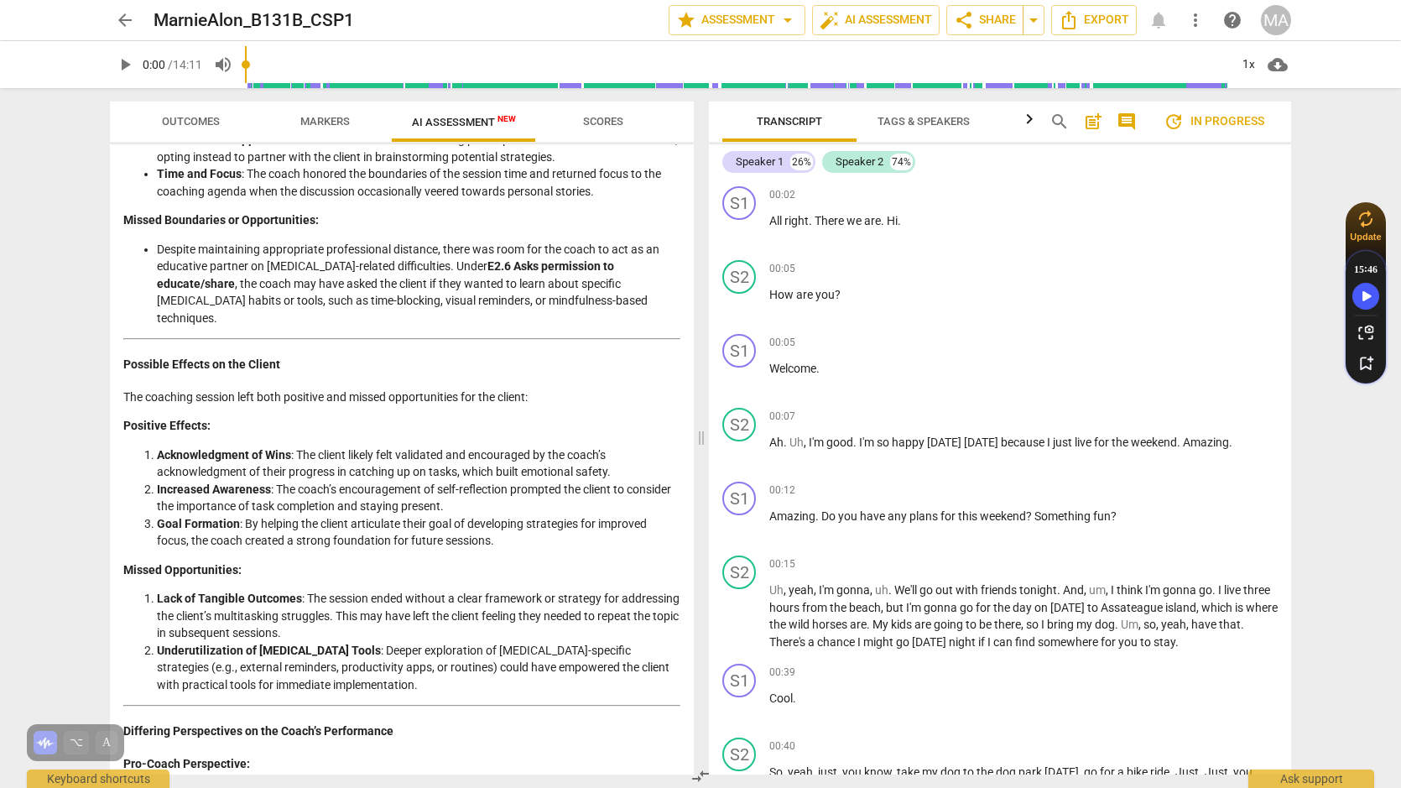
scroll to position [2076, 0]
